Goal: Check status: Check status

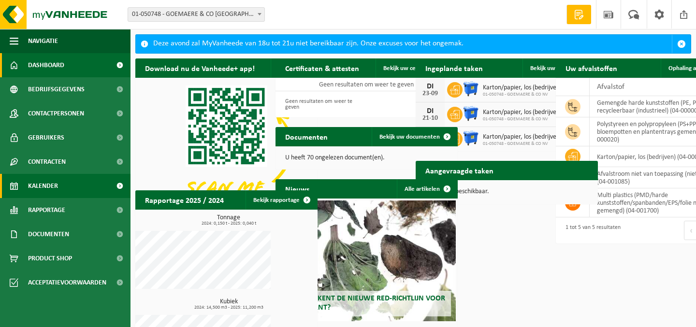
click at [51, 184] on span "Kalender" at bounding box center [43, 186] width 30 height 24
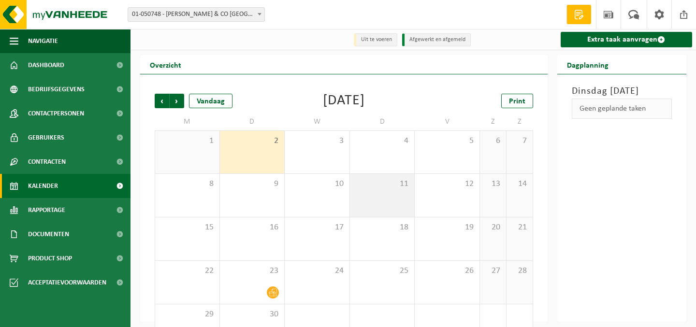
scroll to position [31, 0]
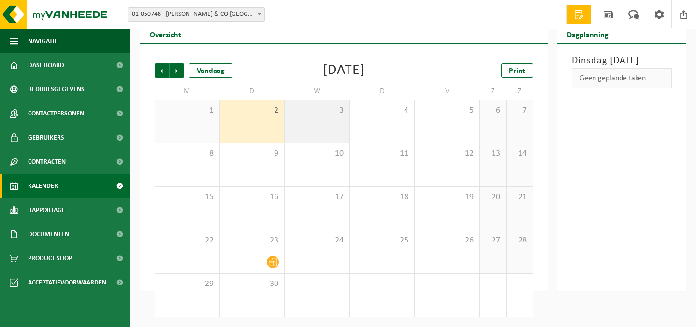
click at [307, 117] on div "3" at bounding box center [317, 121] width 65 height 43
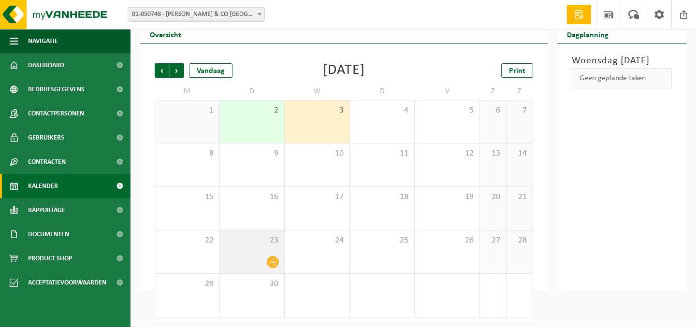
click at [251, 260] on div at bounding box center [252, 262] width 55 height 13
